Goal: Transaction & Acquisition: Purchase product/service

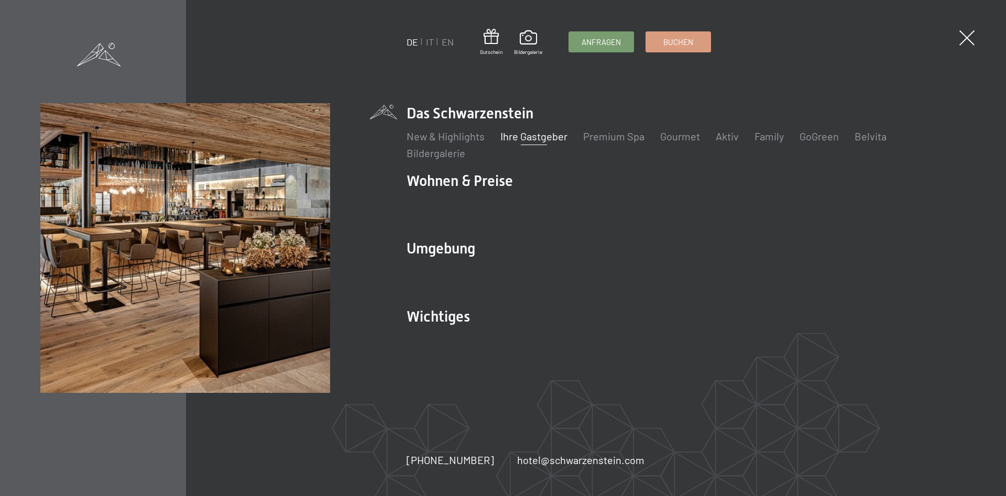
click at [518, 139] on link "Ihre Gastgeber" at bounding box center [533, 136] width 67 height 13
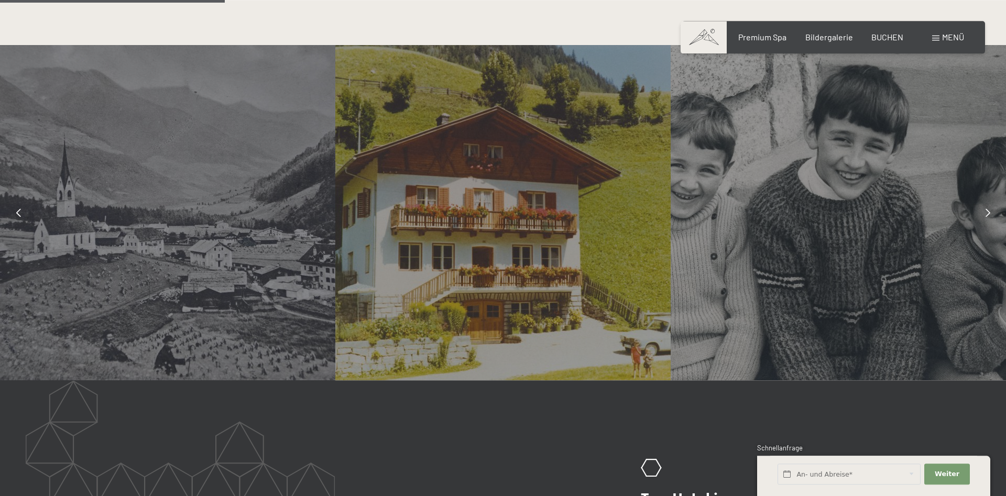
scroll to position [855, 0]
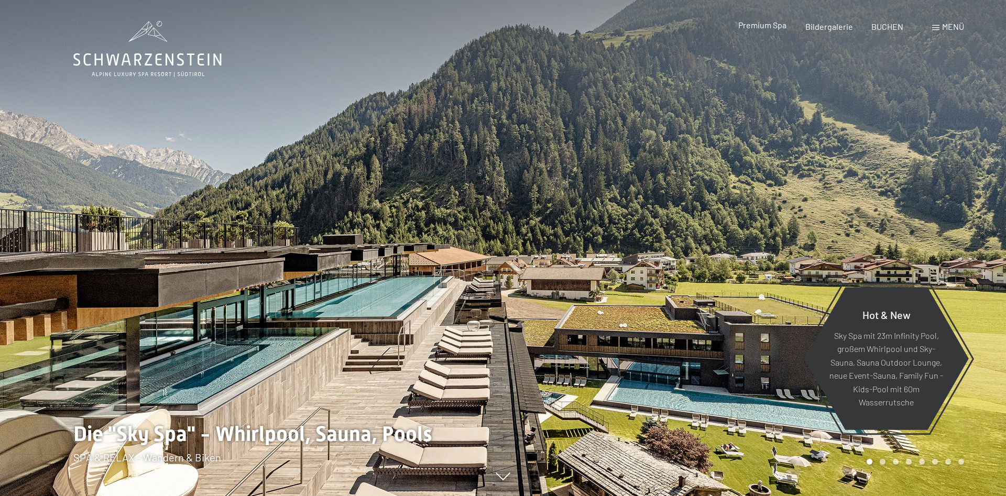
click at [770, 28] on span "Premium Spa" at bounding box center [762, 25] width 48 height 10
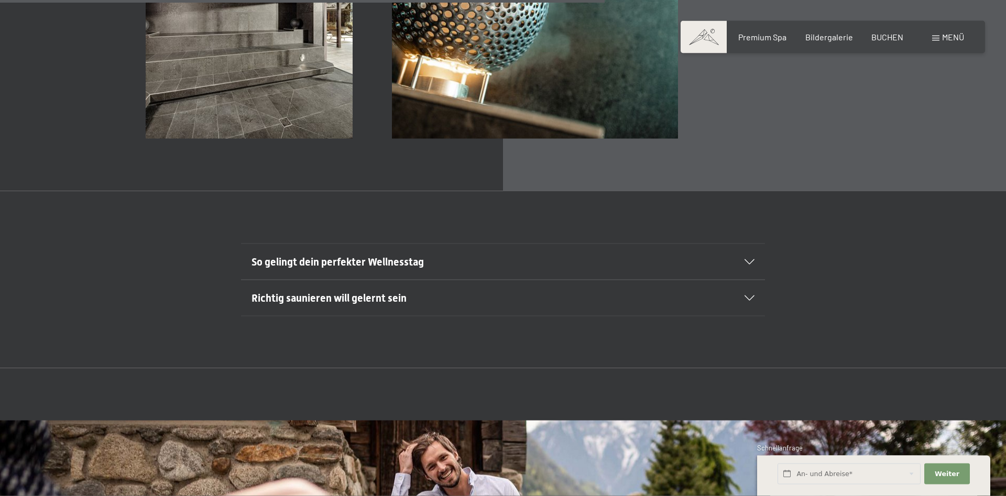
scroll to position [4169, 0]
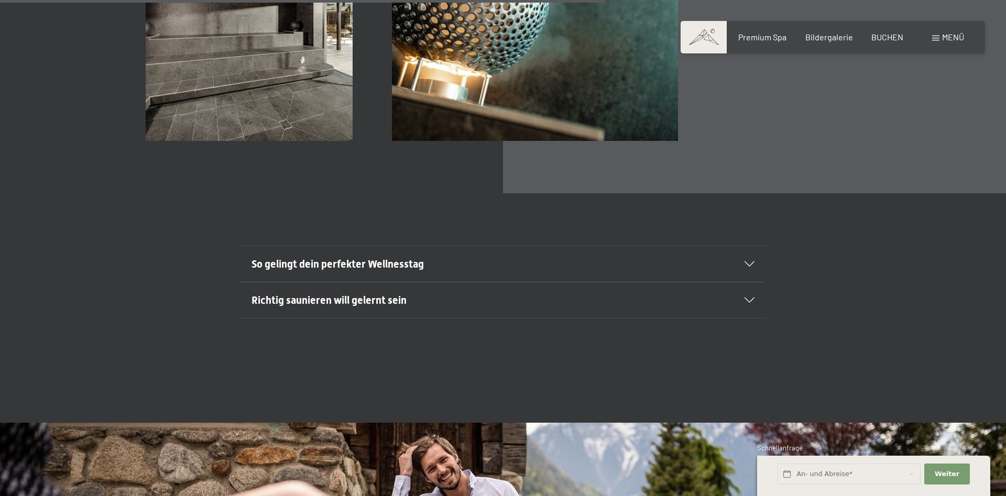
click at [697, 257] on h2 "So gelingt dein perfekter Wellnesstag" at bounding box center [478, 264] width 453 height 15
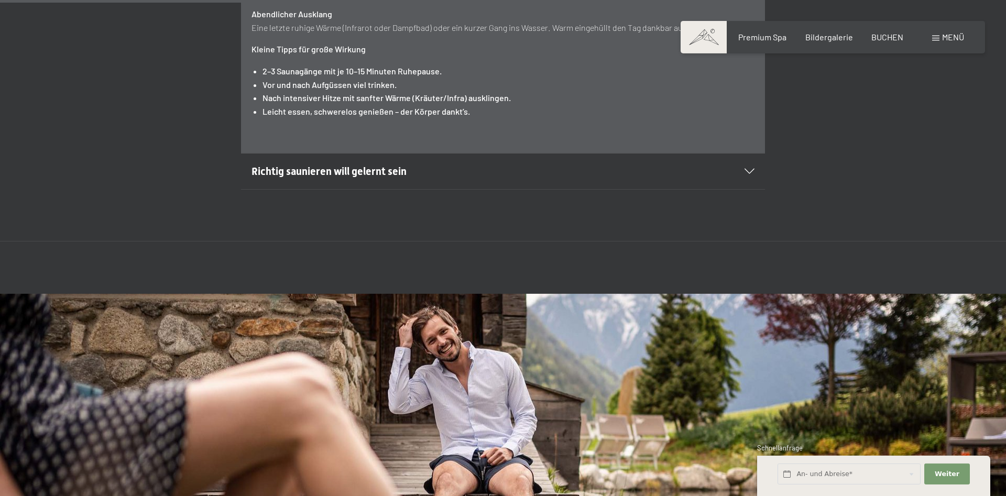
scroll to position [4757, 0]
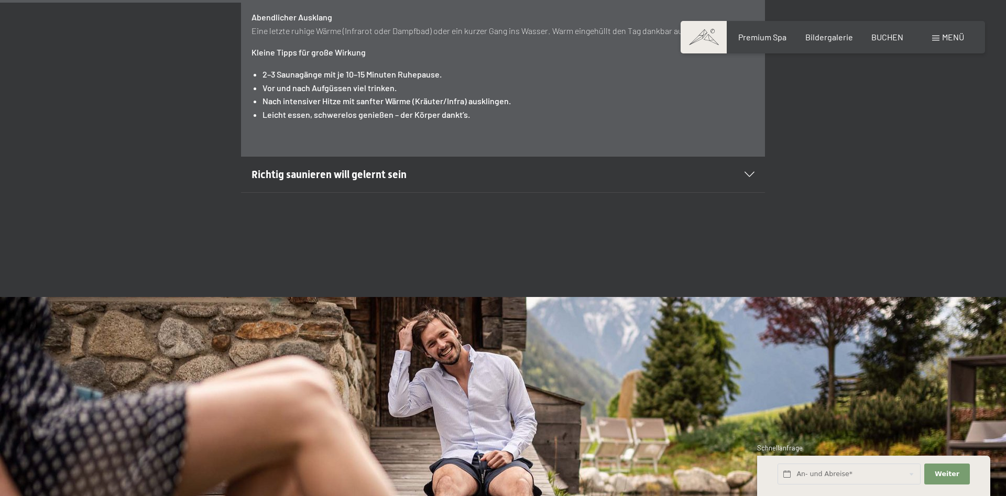
click at [579, 167] on h2 "Richtig saunieren will gelernt sein" at bounding box center [478, 174] width 453 height 15
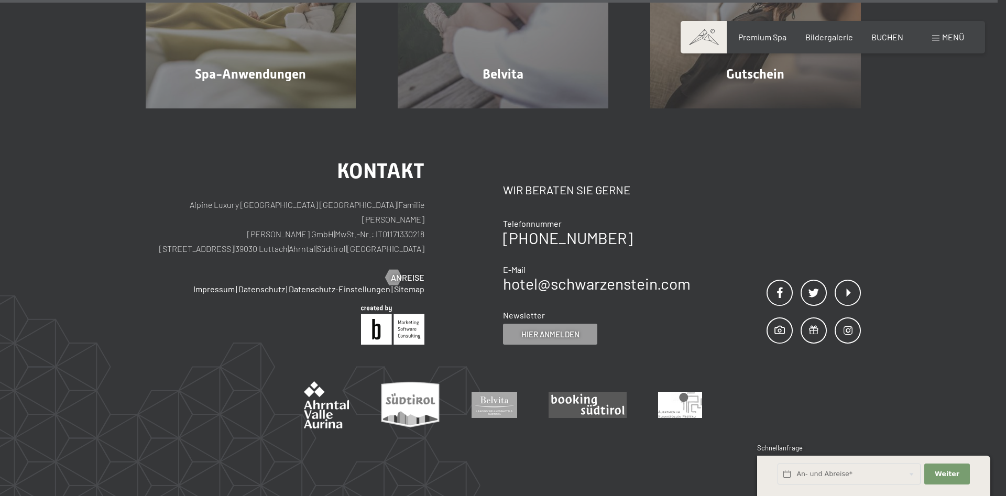
scroll to position [6926, 0]
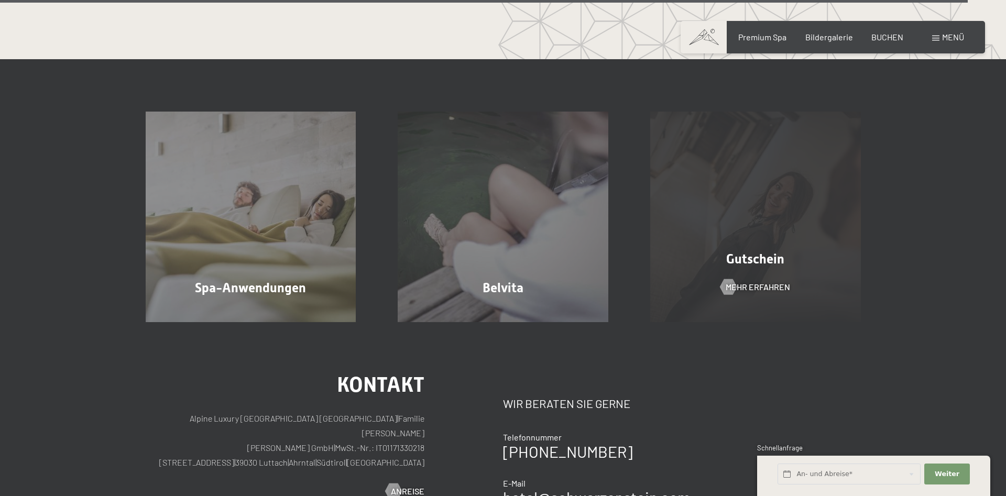
click at [792, 213] on div "Gutschein Mehr erfahren" at bounding box center [755, 217] width 253 height 211
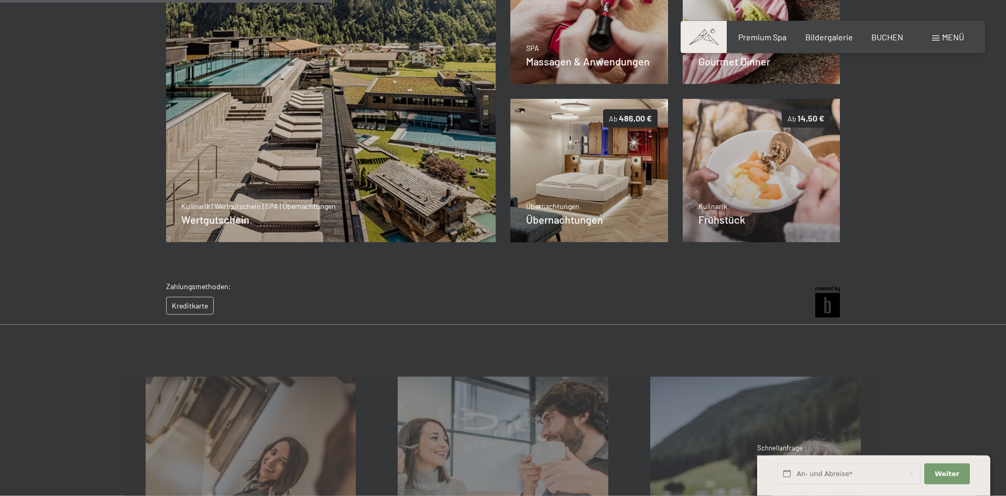
scroll to position [152, 0]
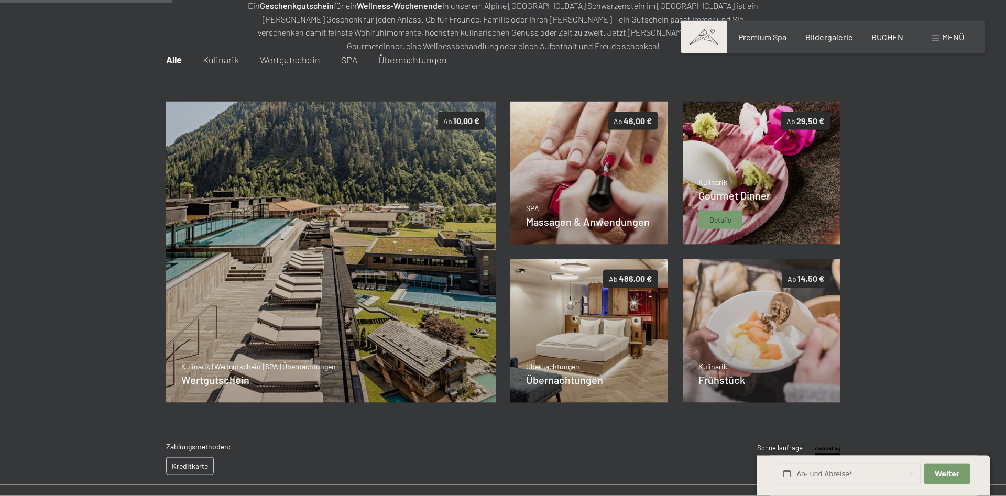
click at [783, 180] on img at bounding box center [762, 174] width 158 height 144
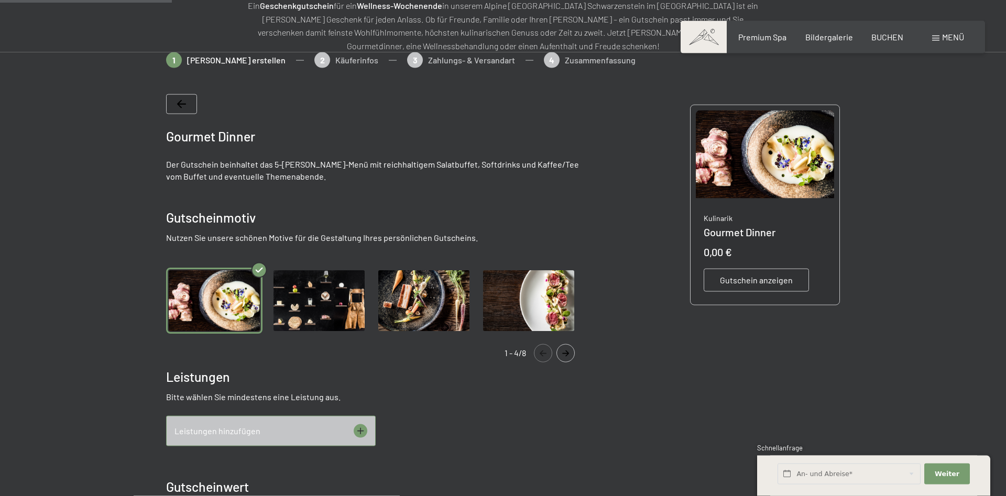
click at [201, 300] on img "Gallery" at bounding box center [214, 301] width 96 height 67
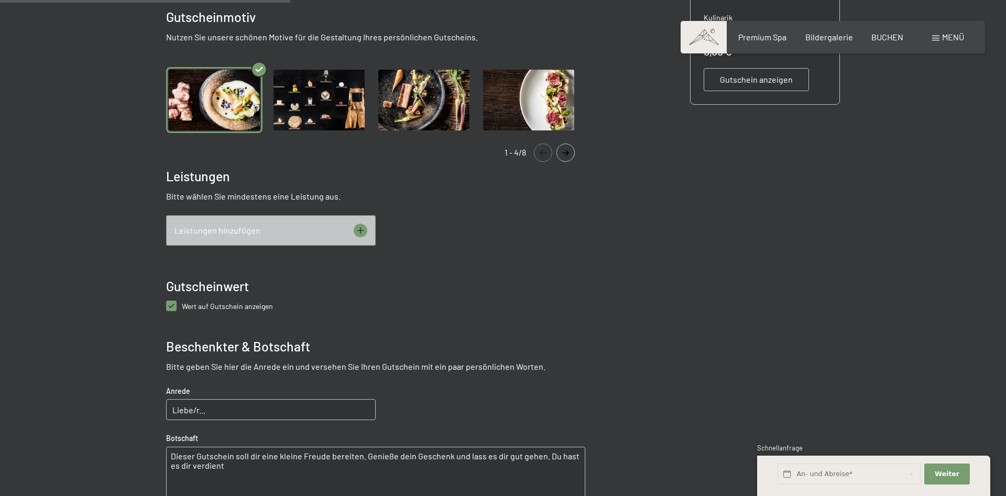
scroll to position [366, 0]
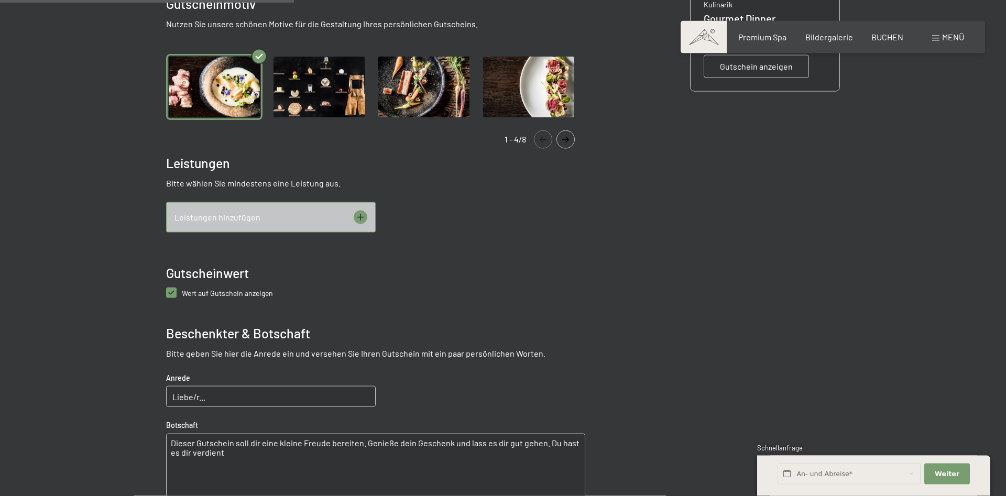
click at [358, 219] on icon at bounding box center [361, 218] width 14 height 14
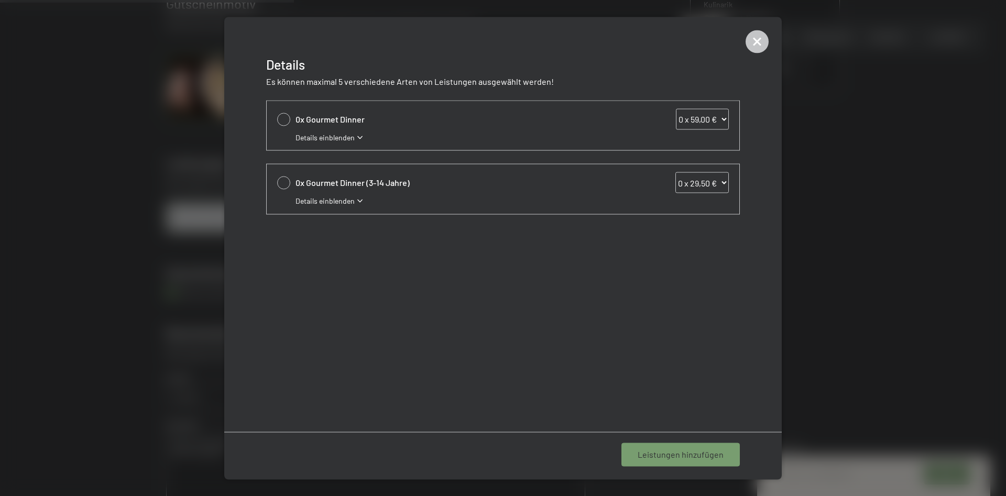
click at [676, 108] on select "0 x 59,00 € 1 x 59,00 € 2 x 59,00 € 3 x 59,00 € 4 x 59,00 € 5 x 59,00 € 6 x 59,…" at bounding box center [702, 118] width 53 height 21
select select "2"
click option "2 x 59,00 €" at bounding box center [0, 0] width 0 height 0
click at [761, 42] on icon at bounding box center [757, 41] width 23 height 23
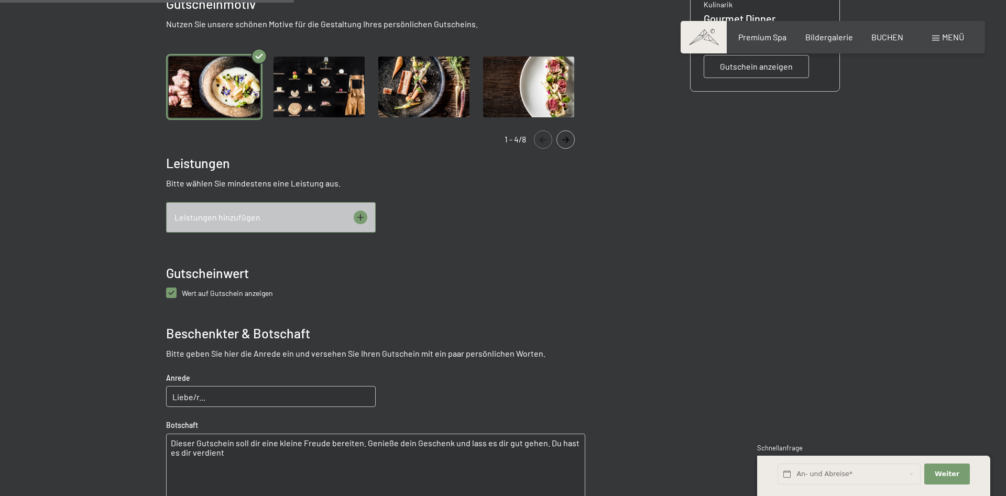
click at [335, 115] on img "Gallery" at bounding box center [319, 87] width 96 height 67
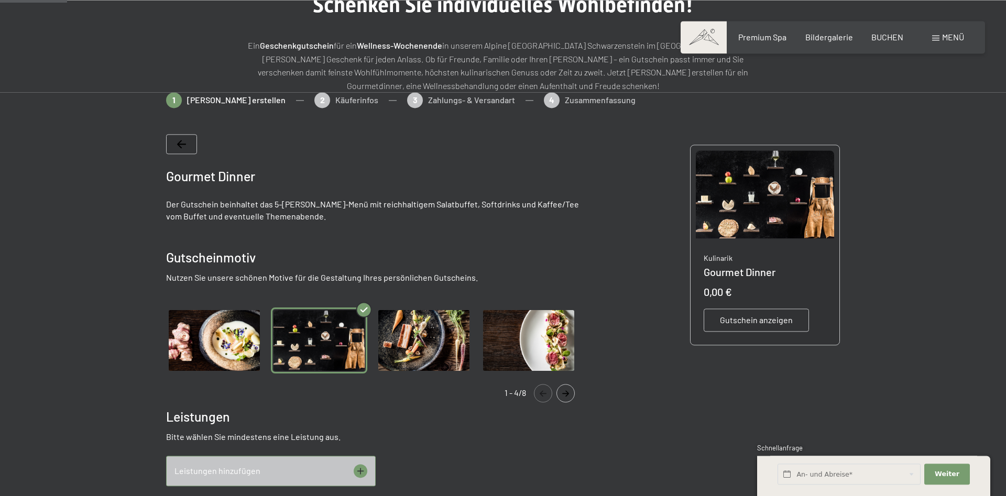
scroll to position [45, 0]
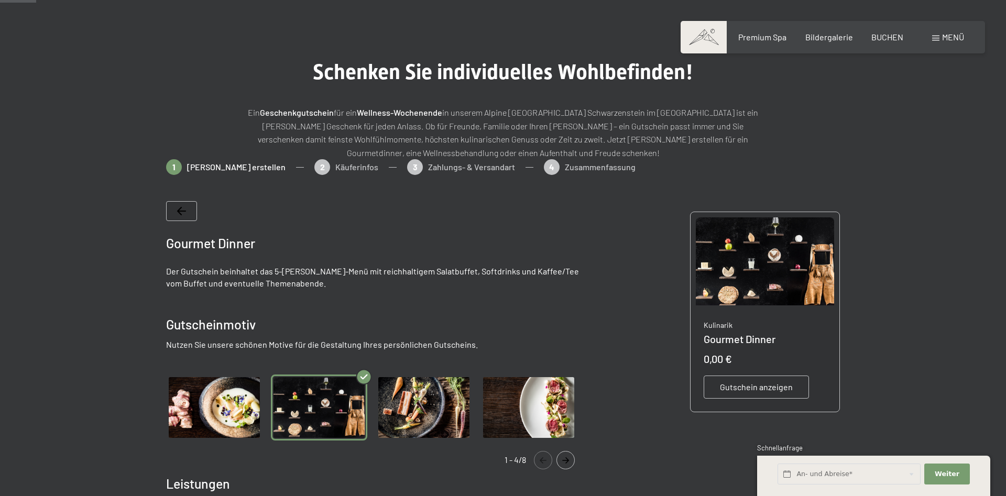
drag, startPoint x: 405, startPoint y: 393, endPoint x: 443, endPoint y: 397, distance: 38.0
click at [406, 393] on img "Gallery" at bounding box center [424, 408] width 96 height 67
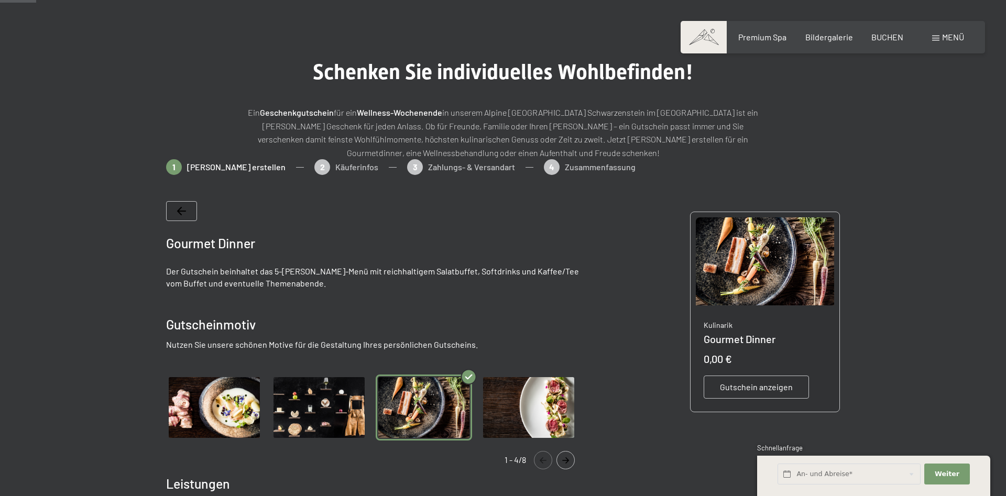
click at [561, 415] on img "Gallery" at bounding box center [529, 408] width 96 height 67
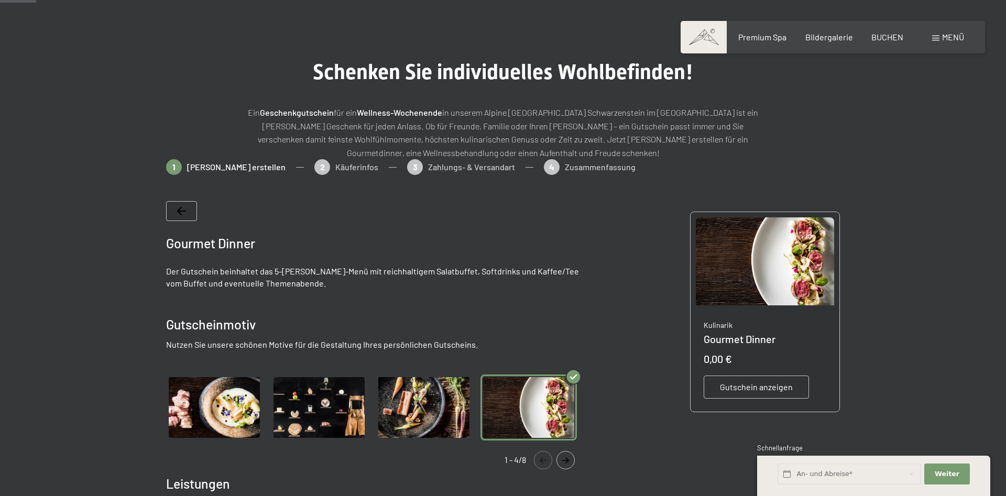
click at [564, 462] on icon "Navigate to next slide" at bounding box center [565, 460] width 17 height 6
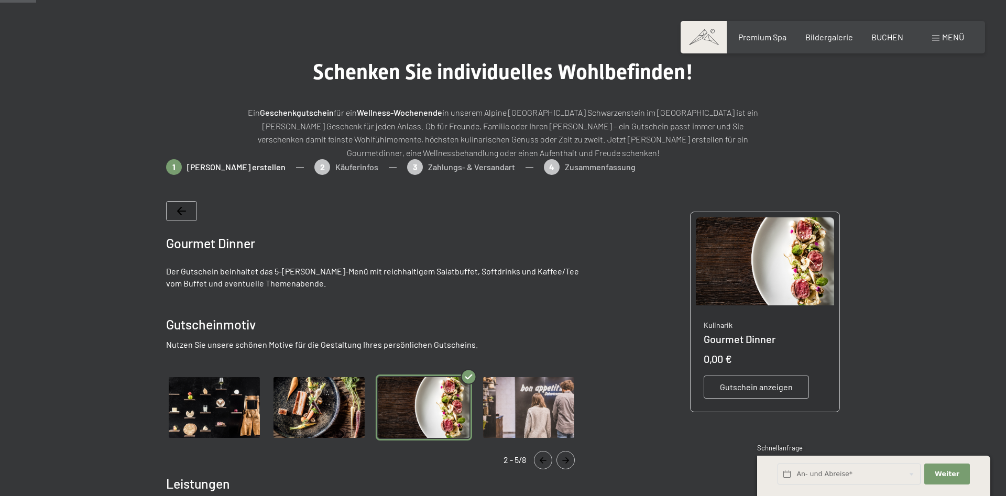
click at [552, 419] on img "Gallery" at bounding box center [529, 408] width 96 height 67
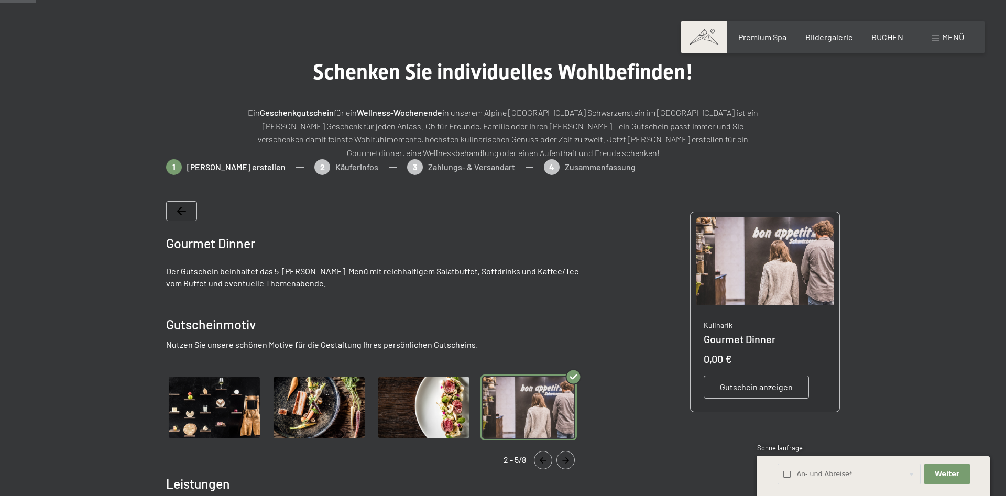
click at [569, 464] on button "Navigate to next slide" at bounding box center [566, 460] width 18 height 18
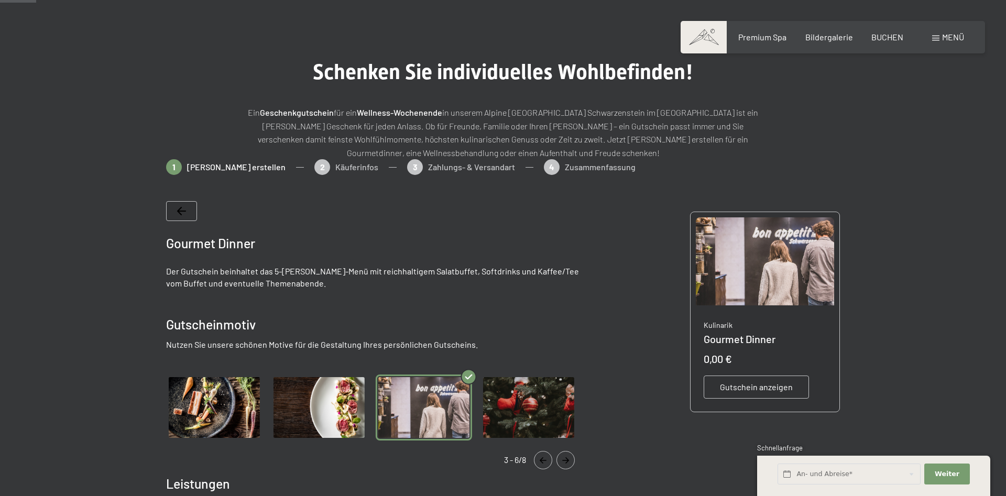
click at [572, 395] on img "Gallery" at bounding box center [529, 408] width 96 height 67
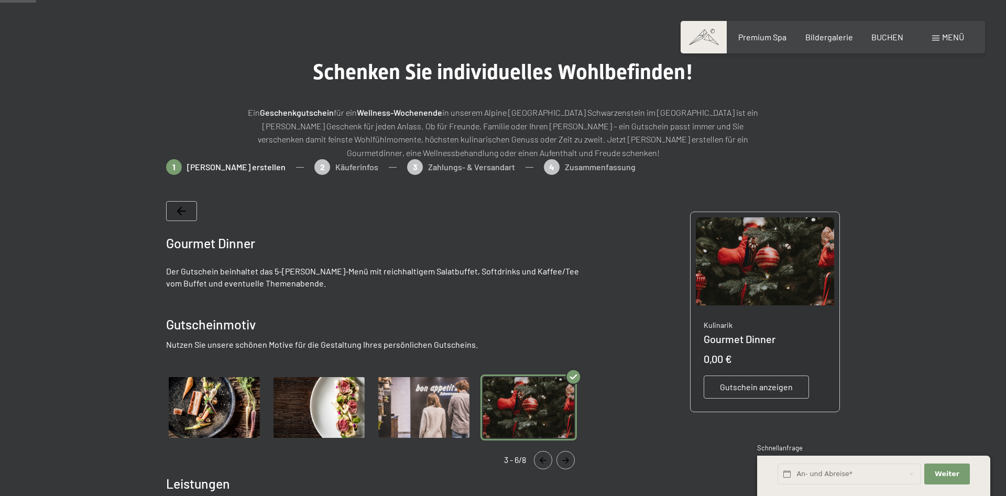
click at [568, 453] on button "Navigate to next slide" at bounding box center [566, 460] width 18 height 18
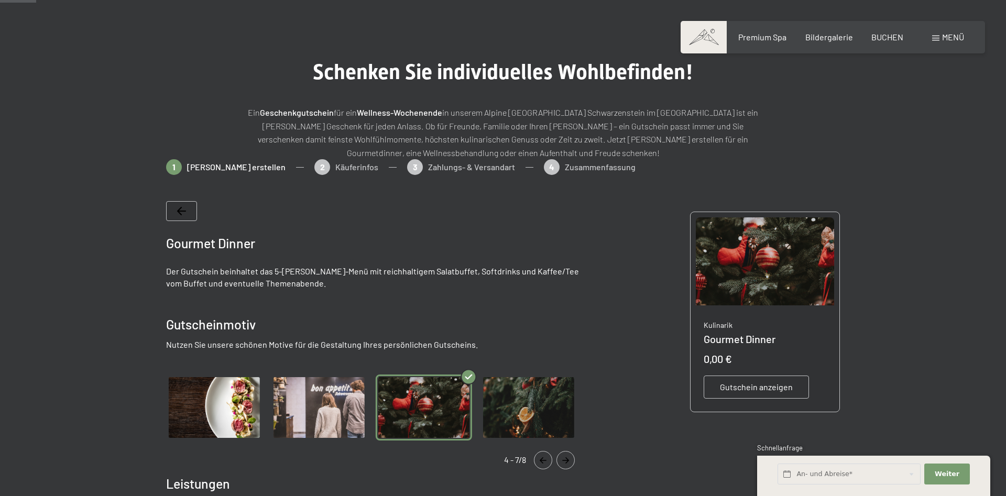
click at [550, 415] on img "Gallery" at bounding box center [529, 408] width 96 height 67
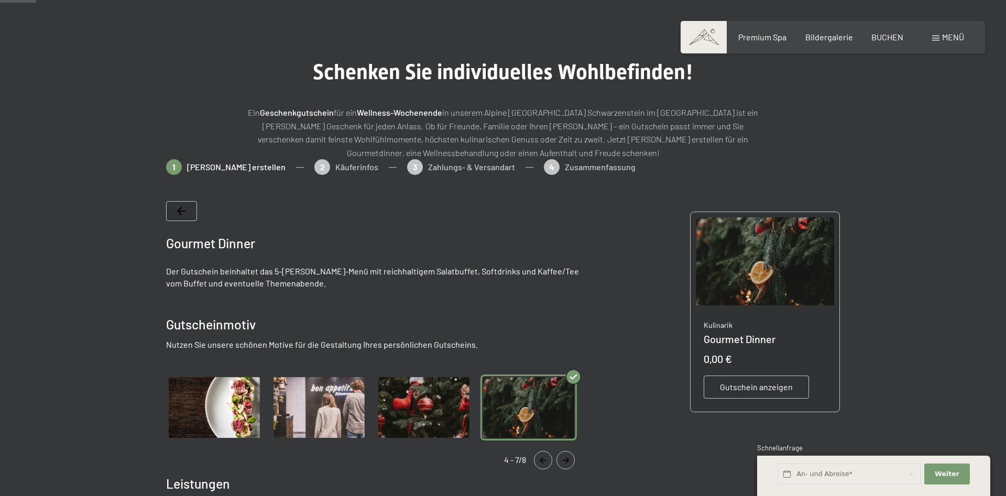
click at [567, 455] on button "Navigate to next slide" at bounding box center [566, 460] width 18 height 18
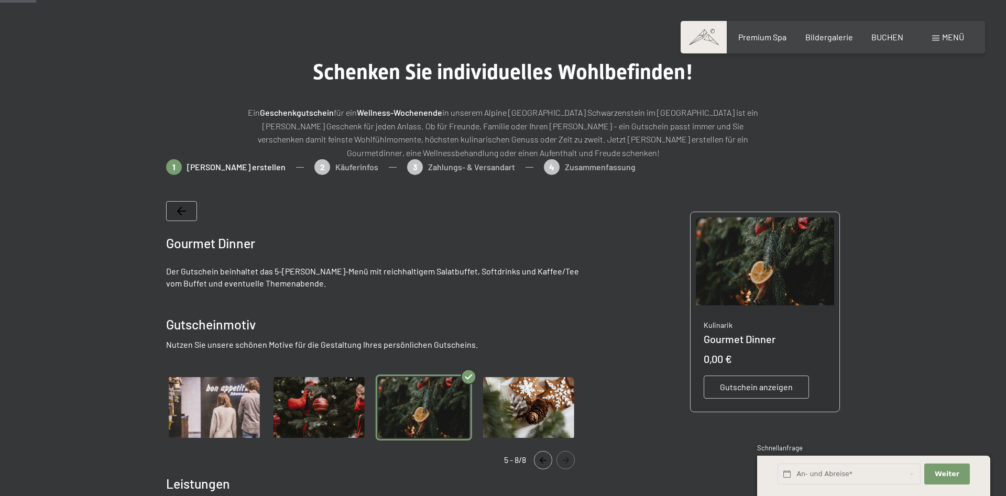
click at [551, 414] on img "Gallery" at bounding box center [529, 408] width 96 height 67
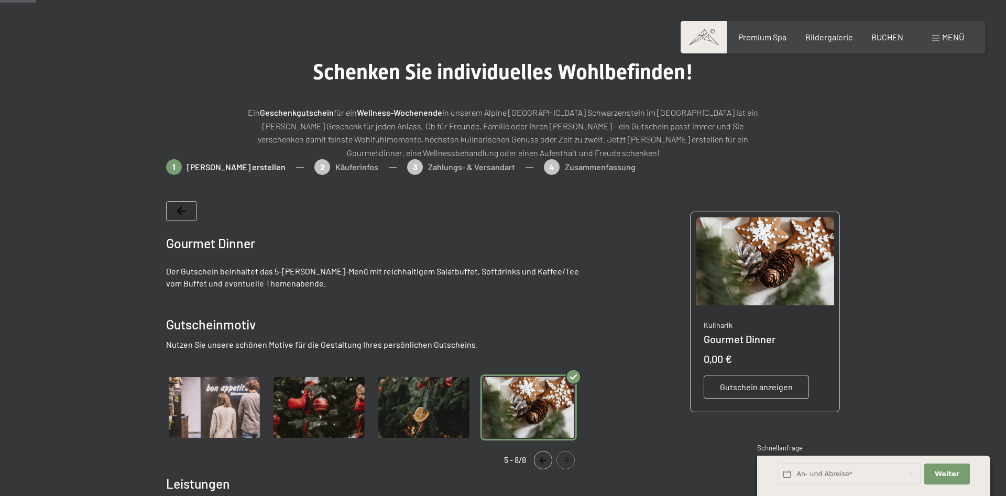
click at [565, 469] on button "Navigate to next slide" at bounding box center [566, 460] width 18 height 18
click at [565, 463] on icon "Navigate to next slide" at bounding box center [565, 460] width 17 height 6
